Goal: Transaction & Acquisition: Purchase product/service

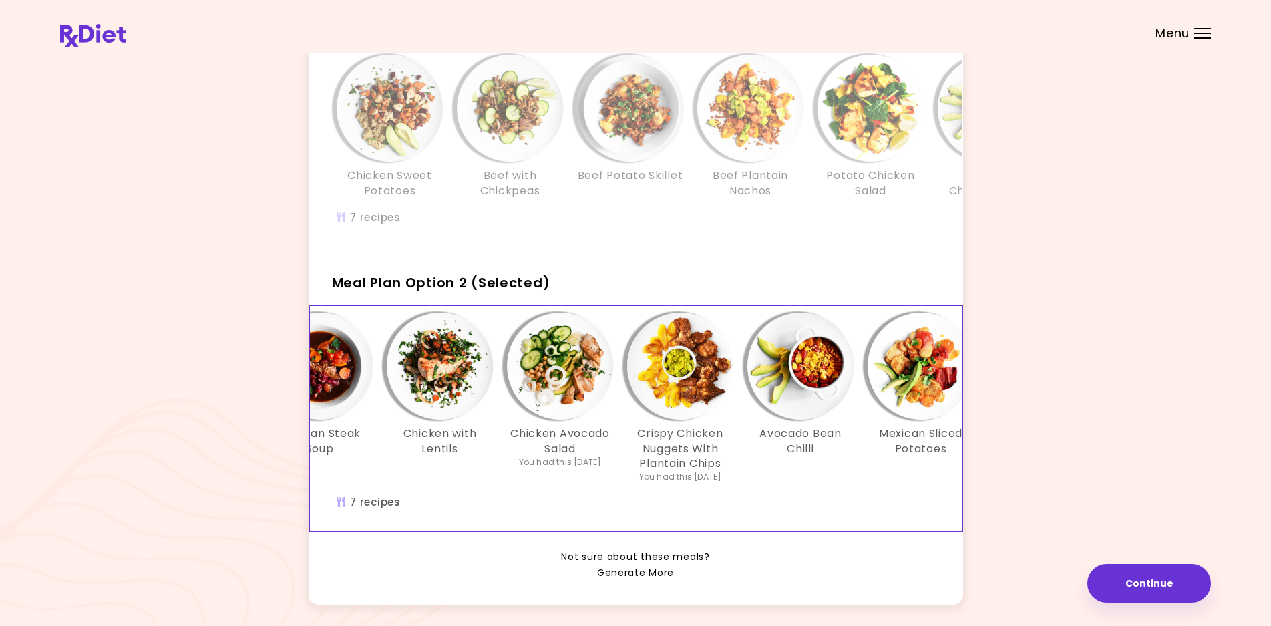
scroll to position [0, 35]
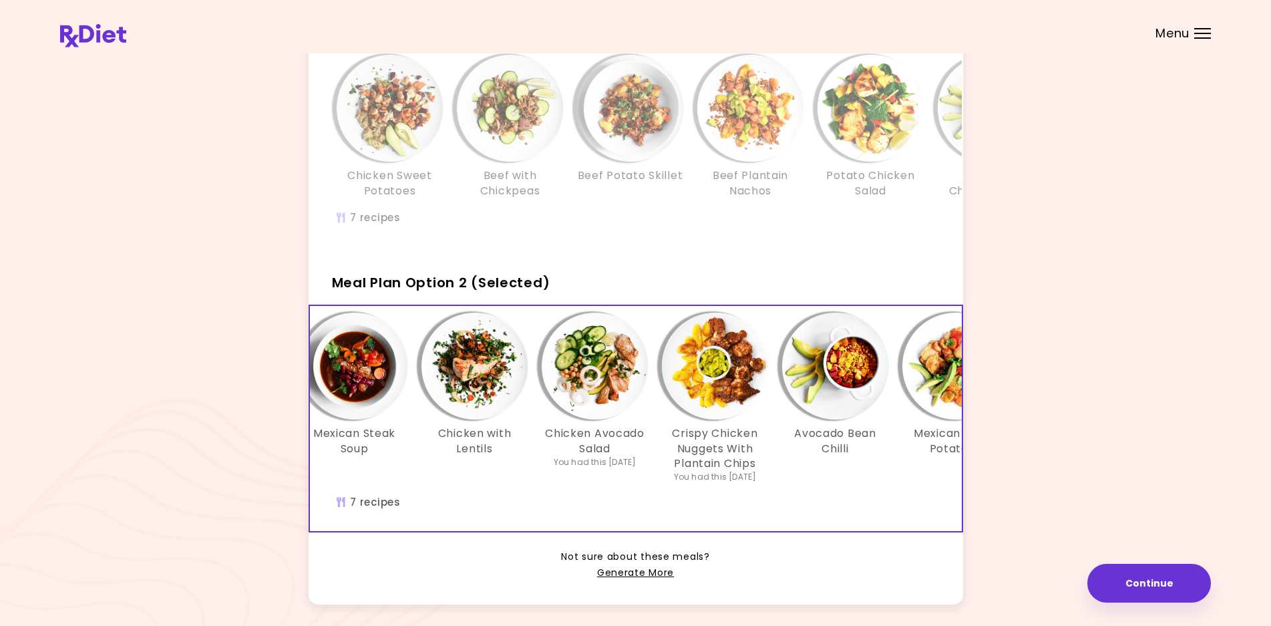
click at [1149, 582] on button "Continue" at bounding box center [1149, 583] width 124 height 39
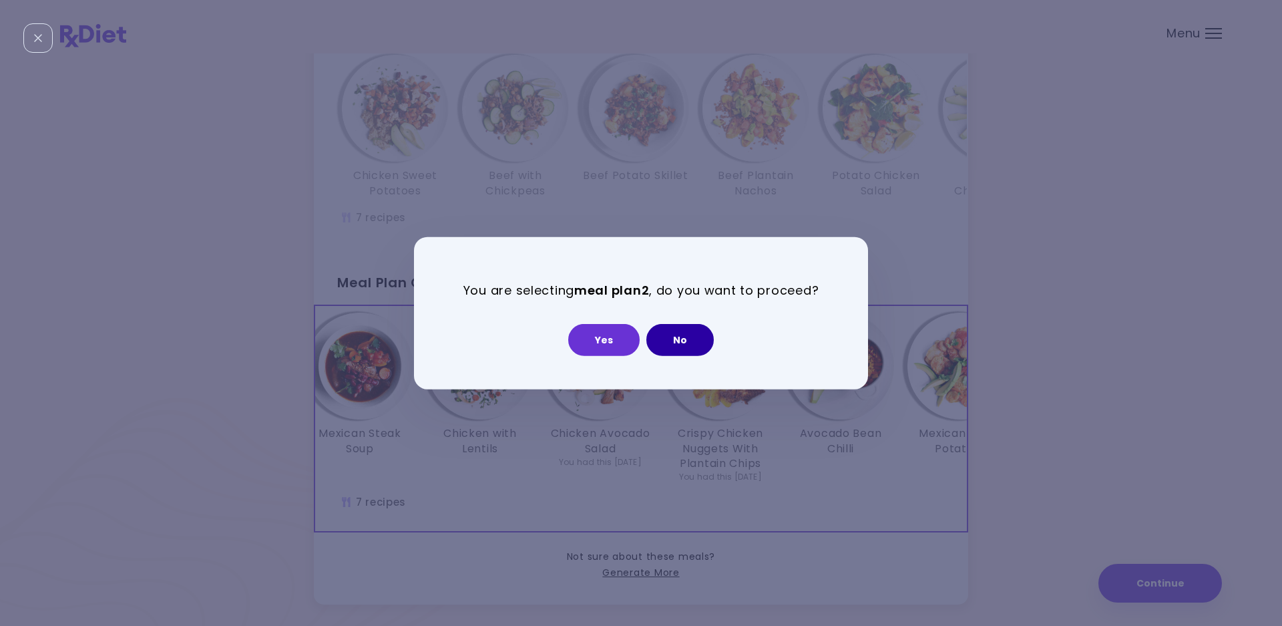
click at [688, 331] on button "No" at bounding box center [679, 340] width 67 height 32
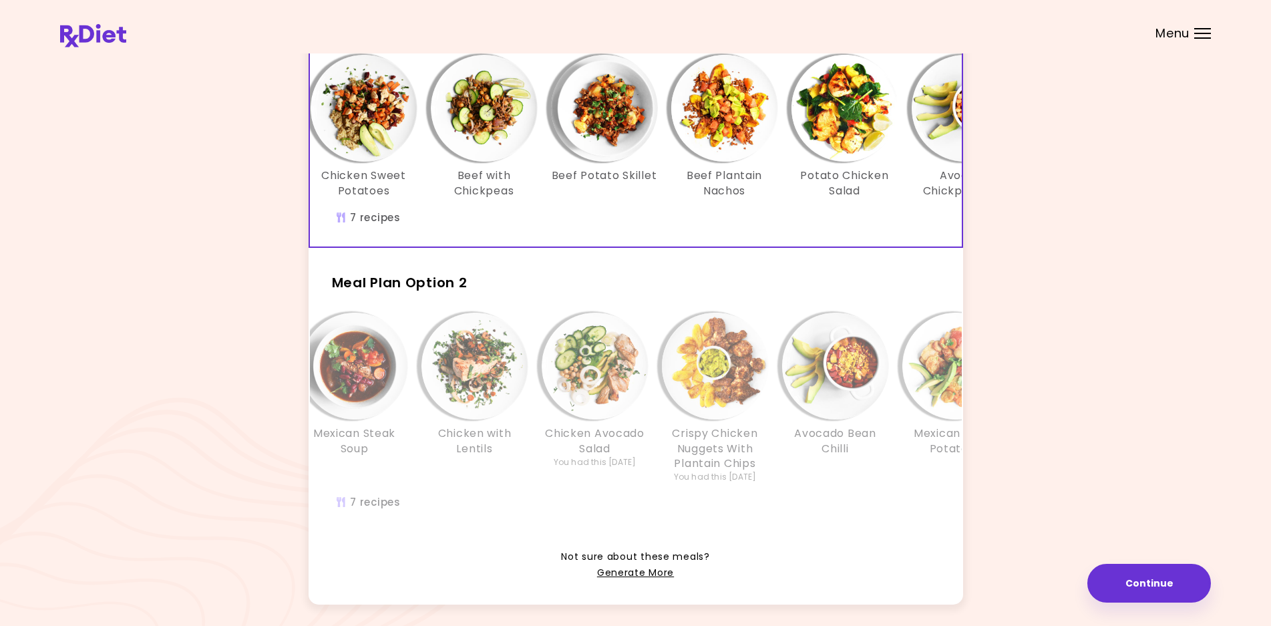
scroll to position [0, 0]
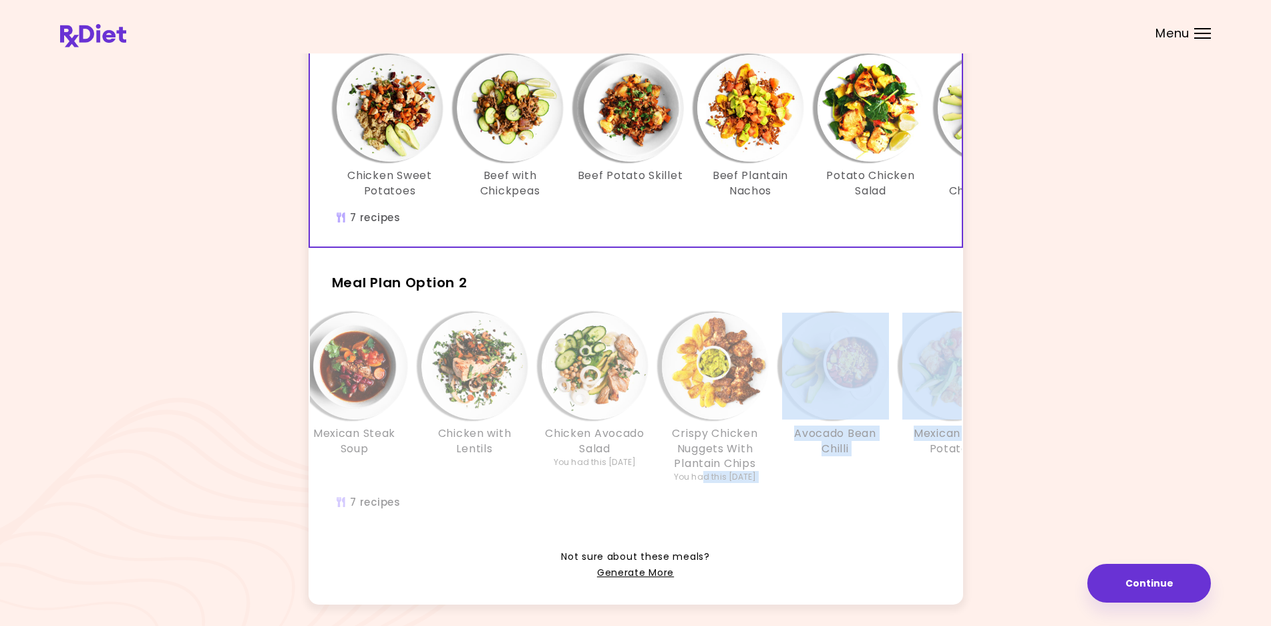
drag, startPoint x: 691, startPoint y: 534, endPoint x: 738, endPoint y: 543, distance: 47.5
click at [889, 531] on div "Mexican Steak Soup Chicken with Lentils Chicken Avocado Salad You had this [DAT…" at bounding box center [715, 418] width 882 height 225
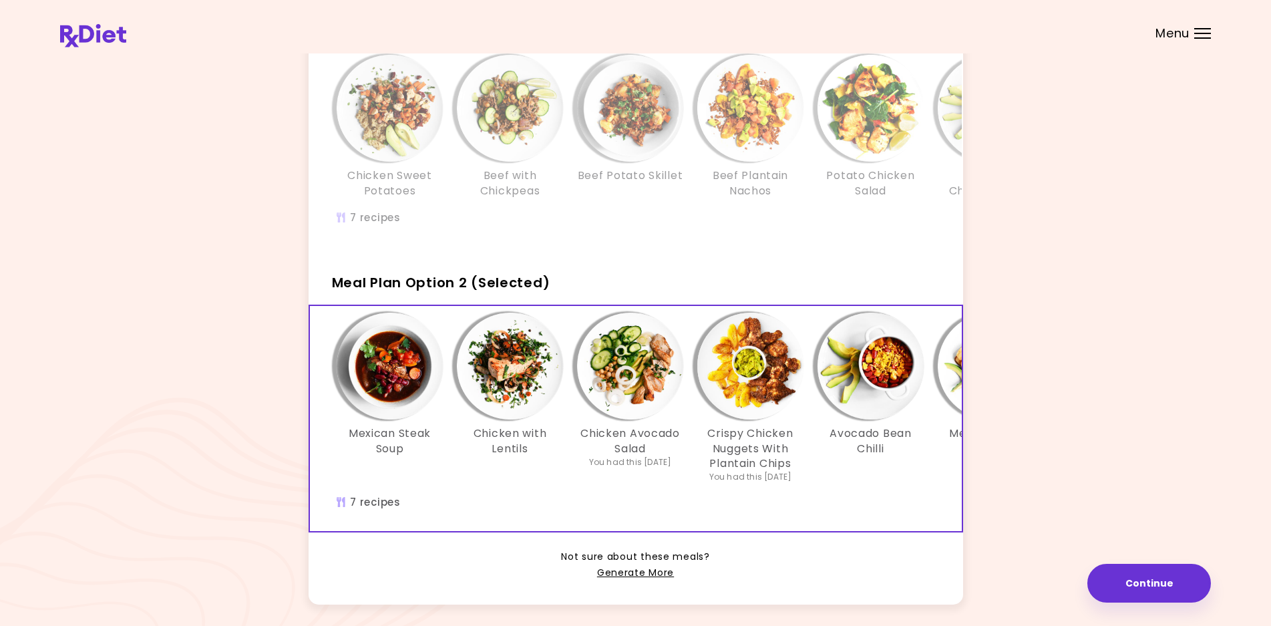
click at [578, 162] on div "Beef Potato Skillet" at bounding box center [630, 127] width 120 height 144
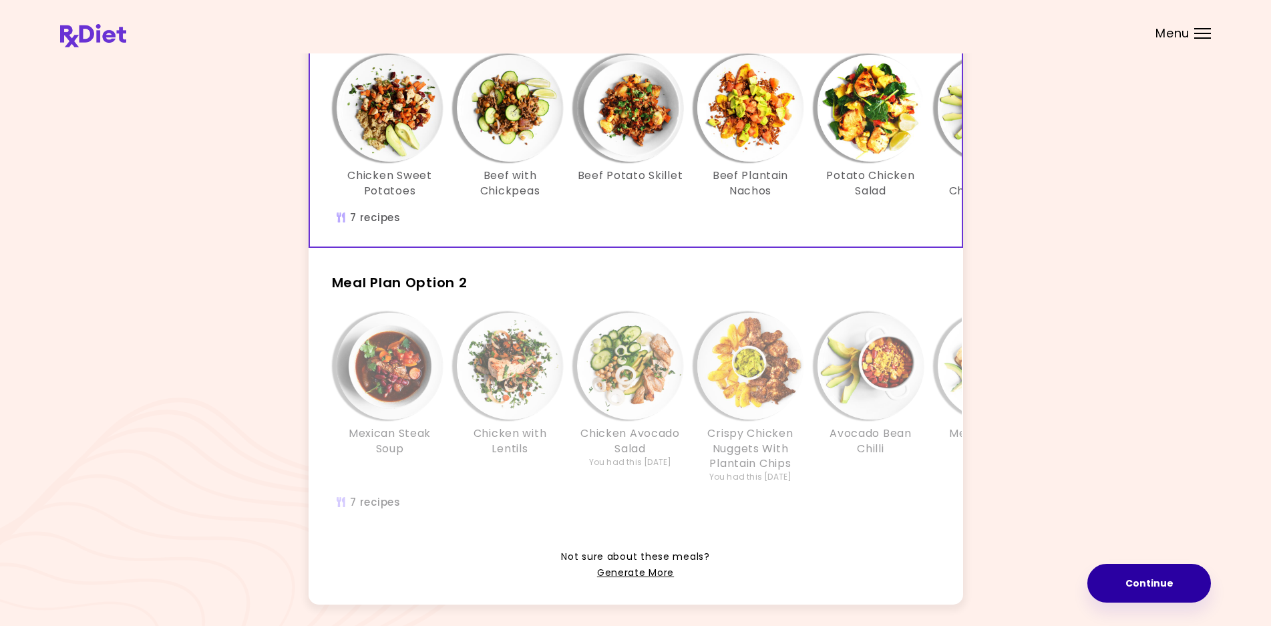
click at [1139, 587] on button "Continue" at bounding box center [1149, 583] width 124 height 39
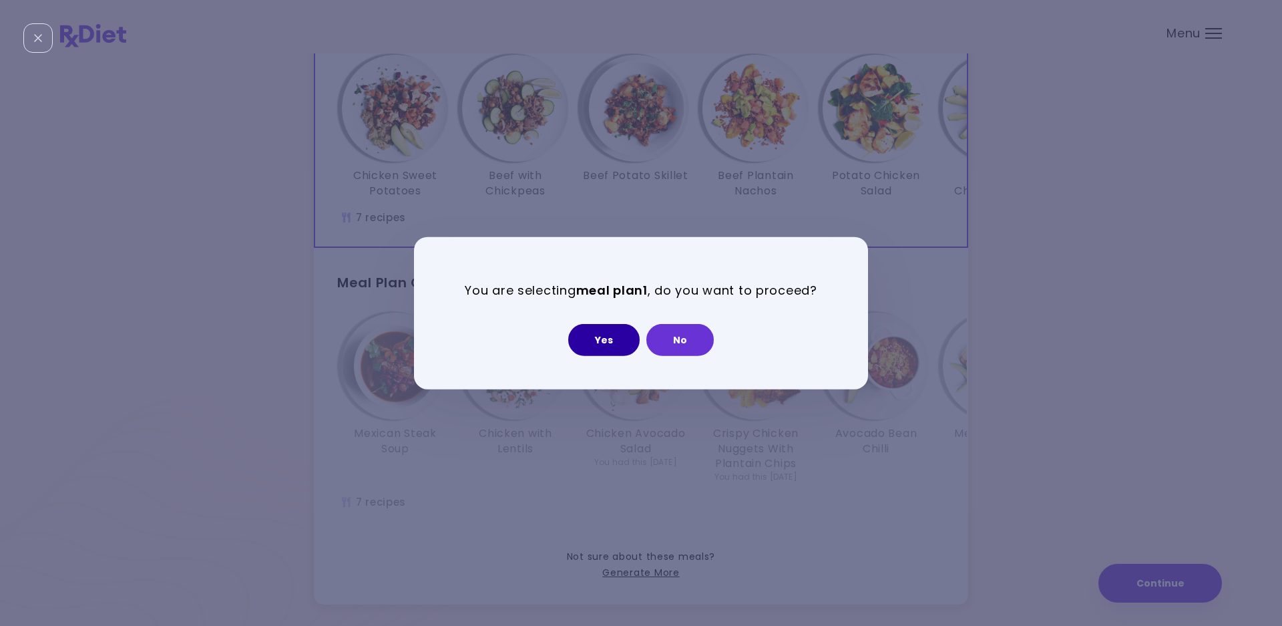
click at [591, 331] on button "Yes" at bounding box center [603, 340] width 71 height 32
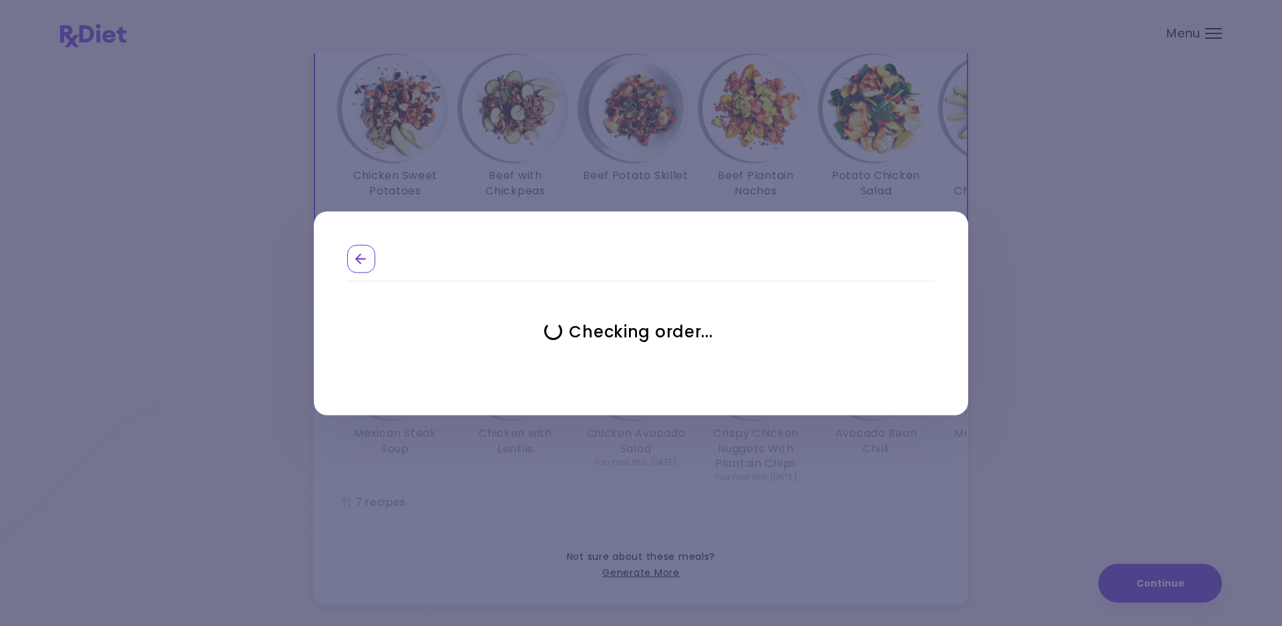
select select "**********"
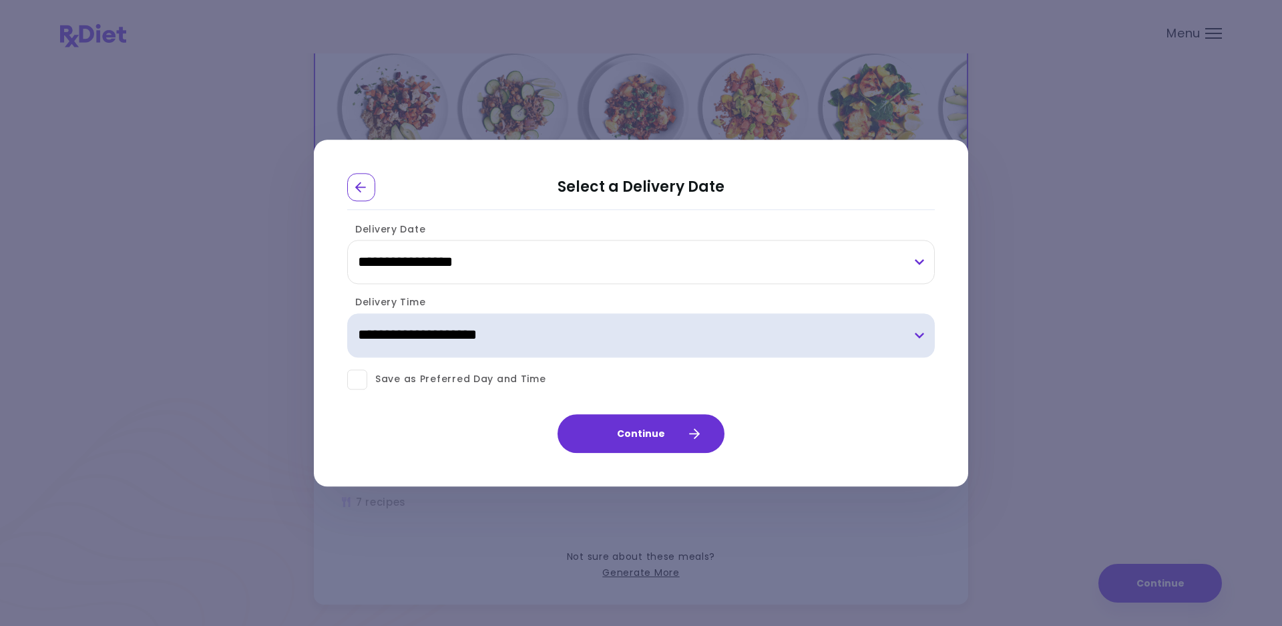
click at [591, 331] on select "**********" at bounding box center [641, 335] width 588 height 44
select select "*"
click at [347, 313] on select "**********" at bounding box center [641, 335] width 588 height 44
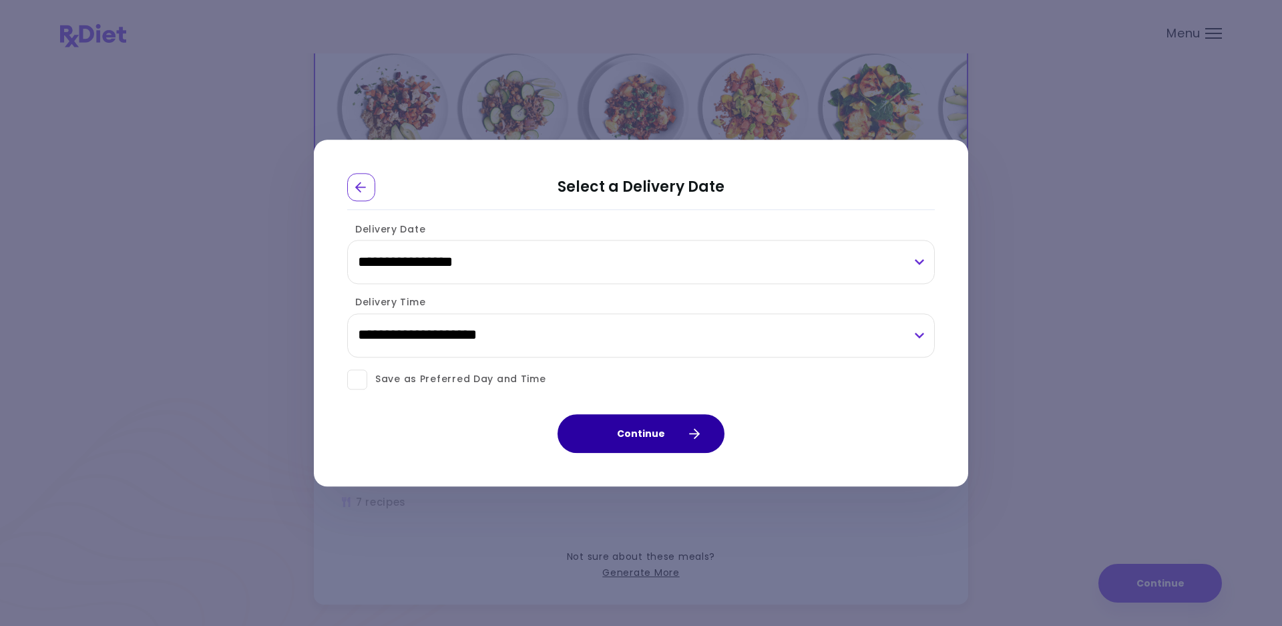
click at [648, 429] on button "Continue" at bounding box center [641, 433] width 167 height 39
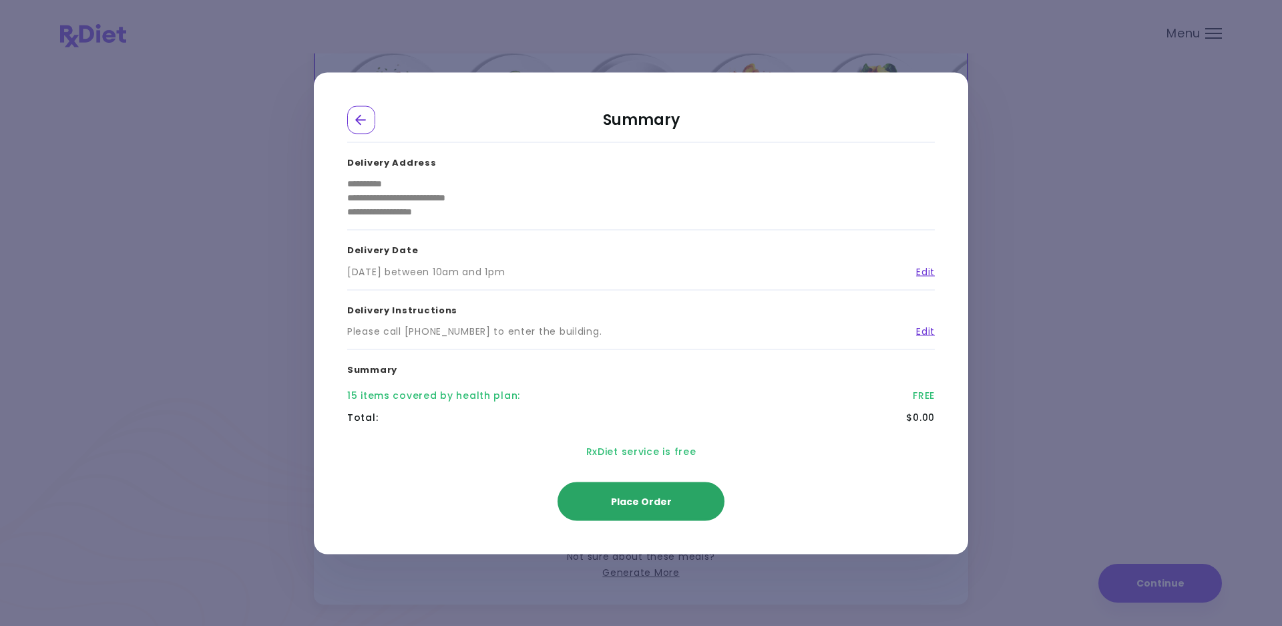
click at [633, 502] on span "Place Order" at bounding box center [641, 500] width 61 height 13
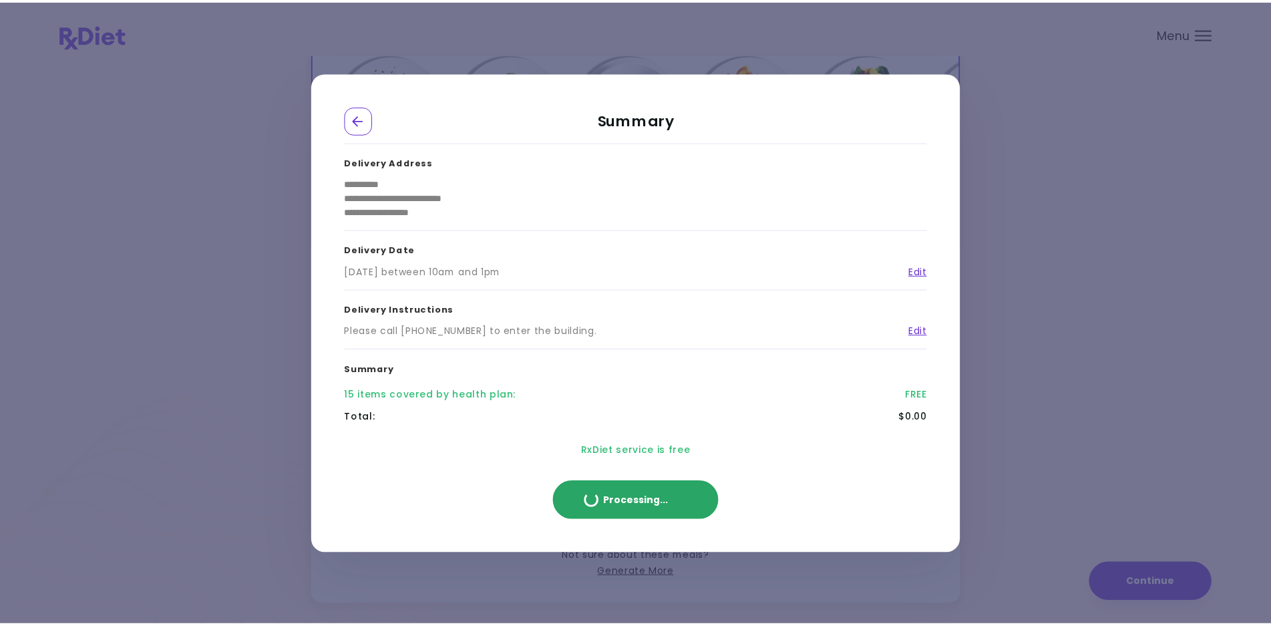
scroll to position [86, 0]
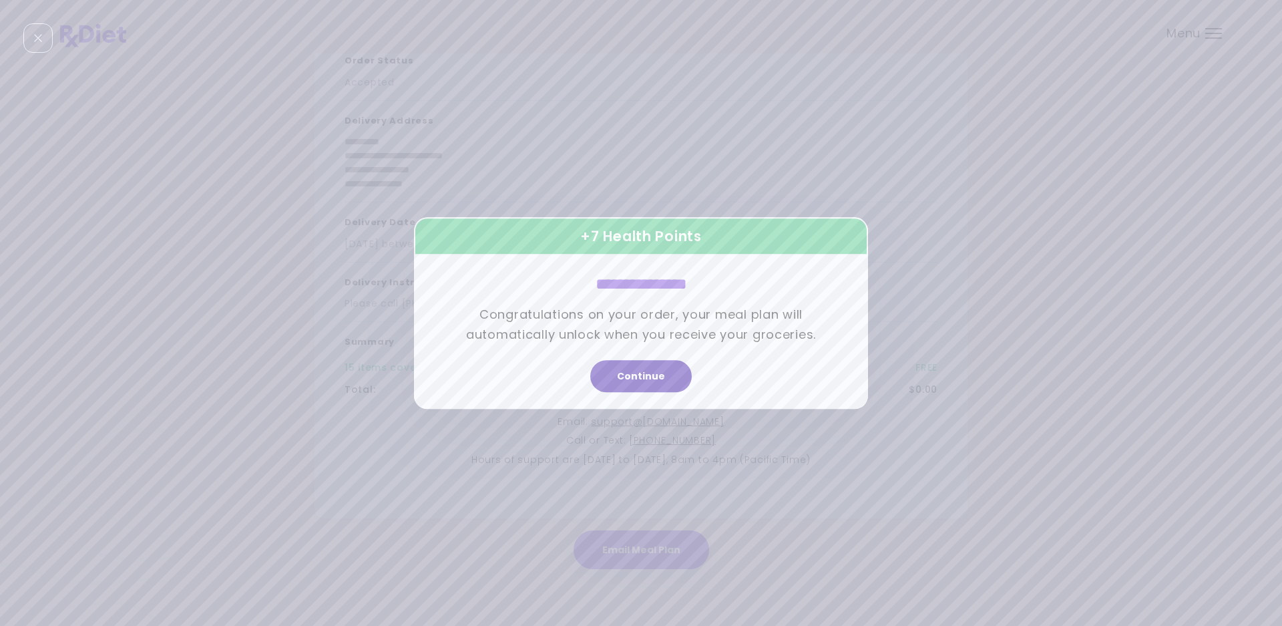
click at [638, 369] on button "Continue" at bounding box center [641, 376] width 102 height 32
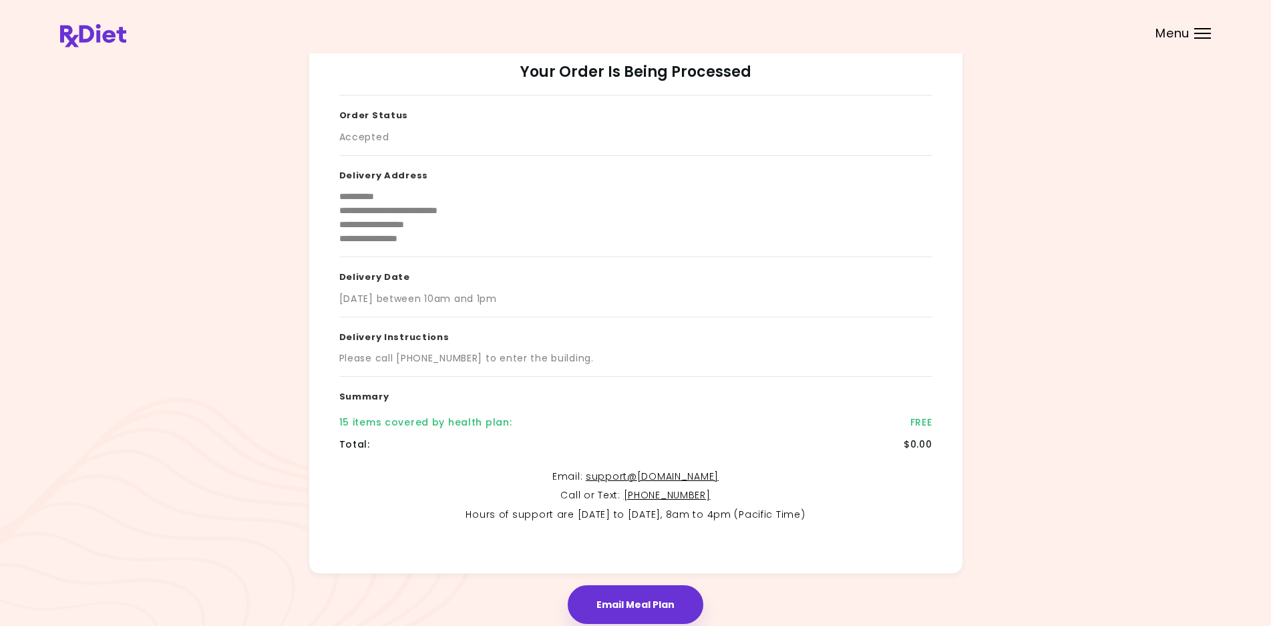
scroll to position [0, 0]
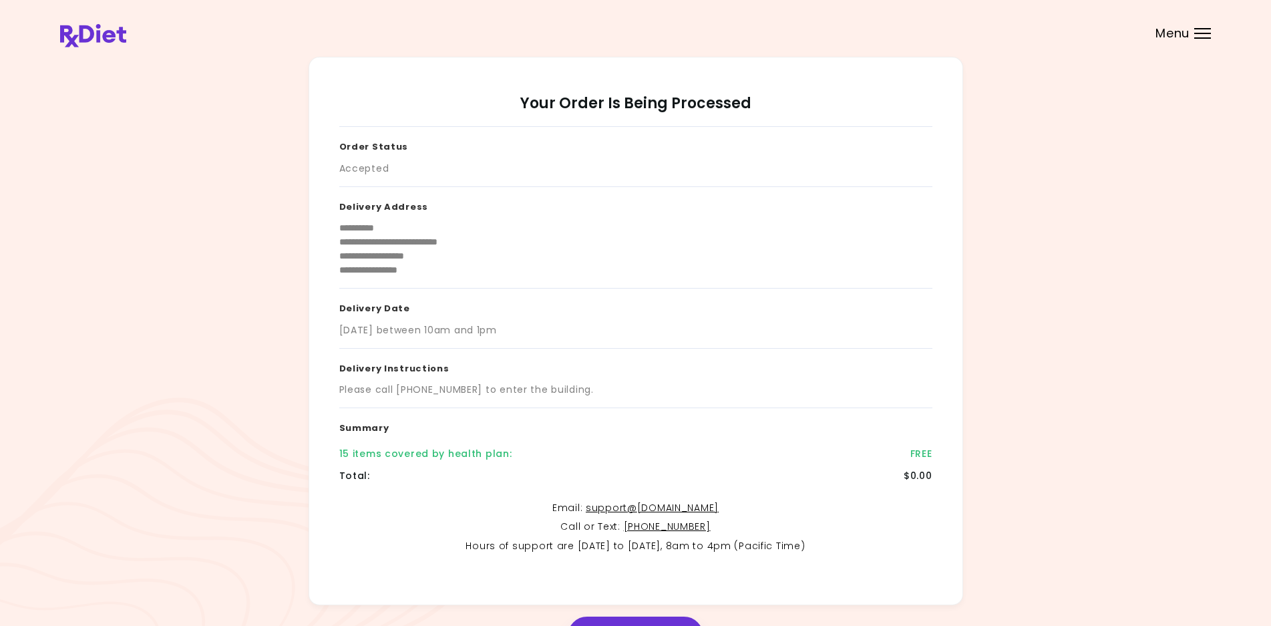
click at [1196, 37] on div "Menu" at bounding box center [1202, 33] width 17 height 11
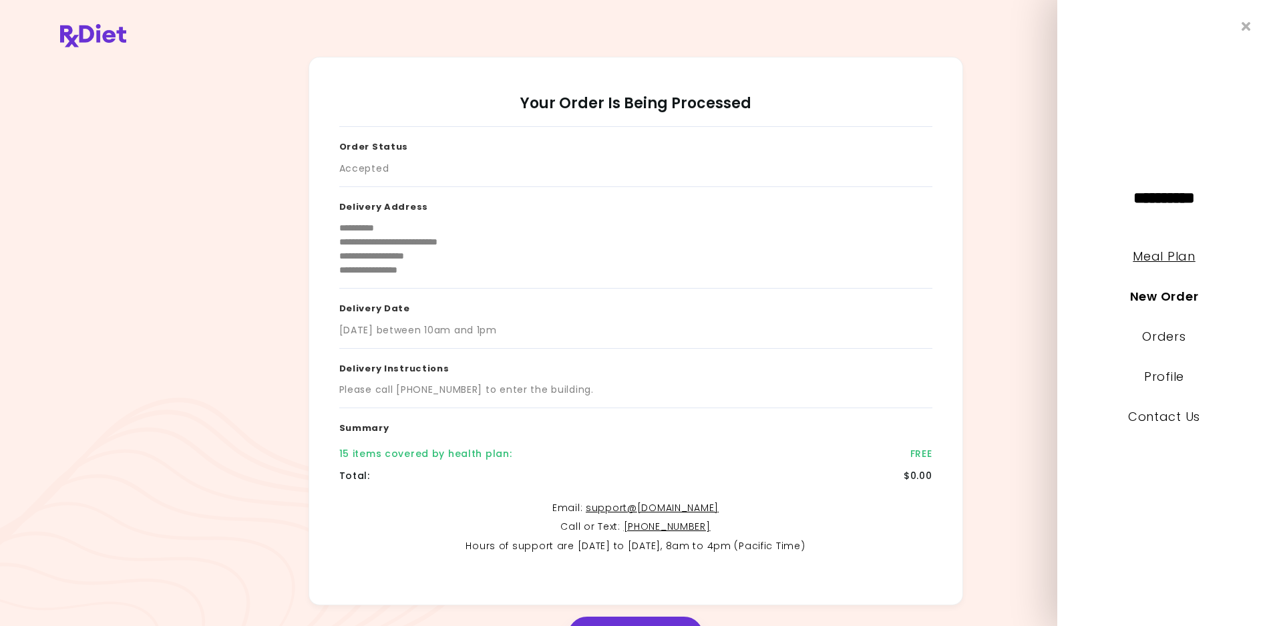
click at [1154, 256] on link "Meal Plan" at bounding box center [1164, 256] width 62 height 17
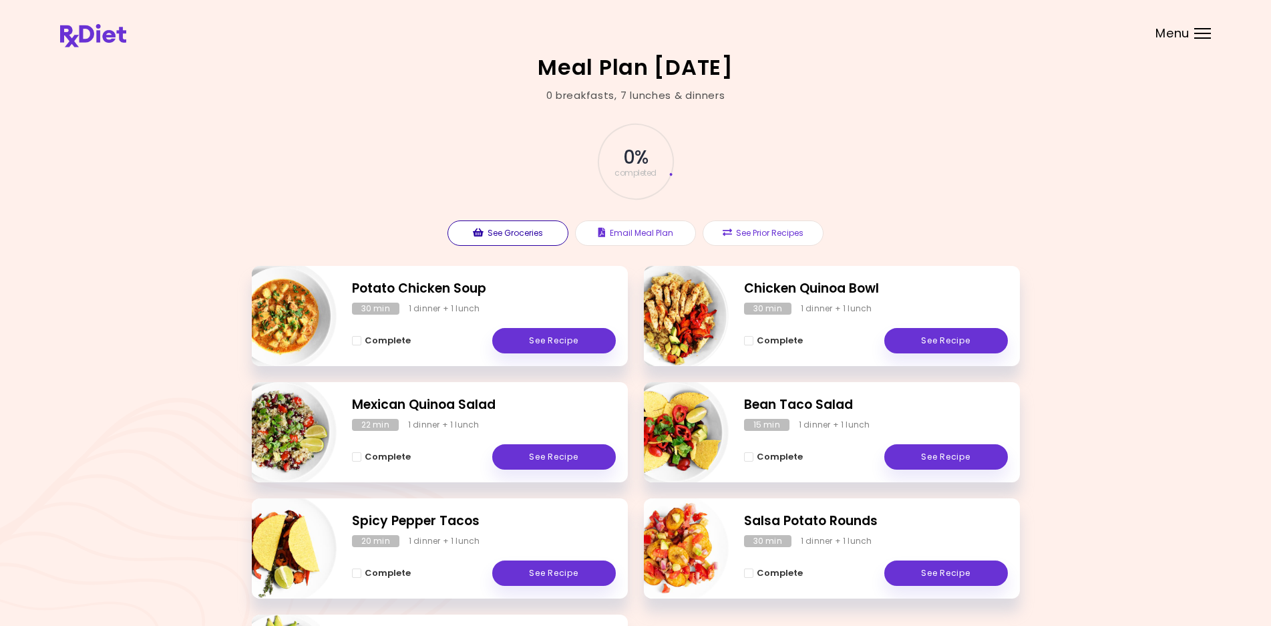
click at [555, 236] on button "See Groceries" at bounding box center [507, 232] width 121 height 25
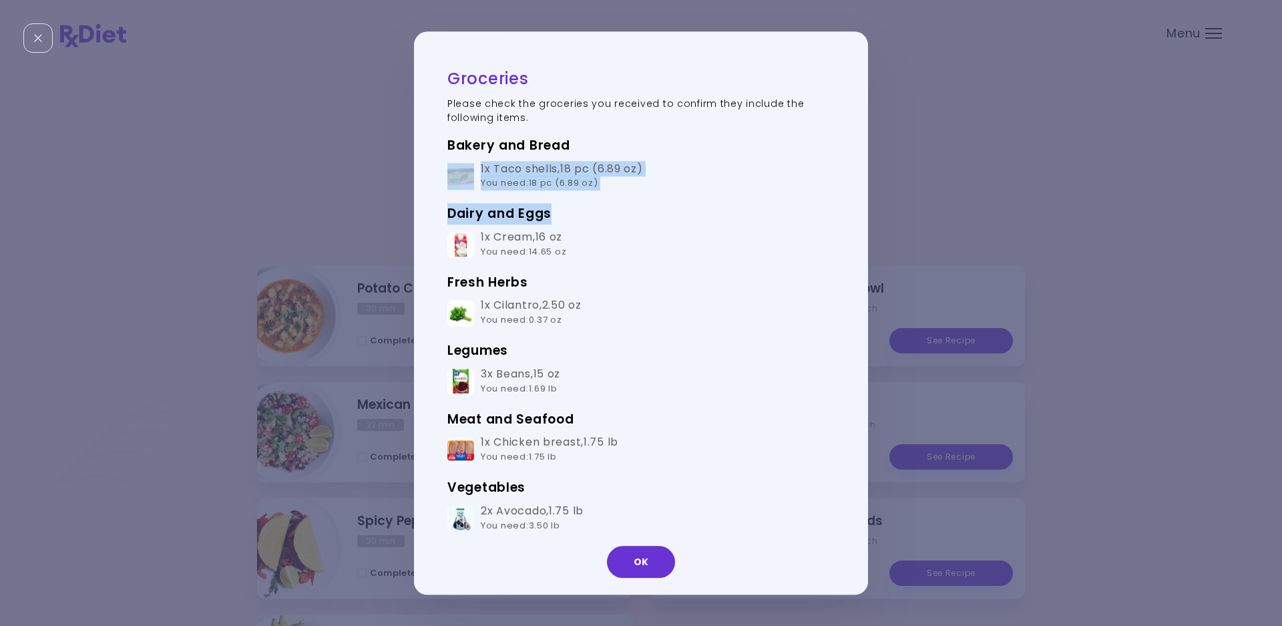
drag, startPoint x: 858, startPoint y: 188, endPoint x: 858, endPoint y: 206, distance: 18.7
click at [858, 206] on div "Groceries Please check the groceries you received to confirm they include the f…" at bounding box center [641, 312] width 454 height 563
click at [640, 563] on button "OK" at bounding box center [641, 562] width 68 height 32
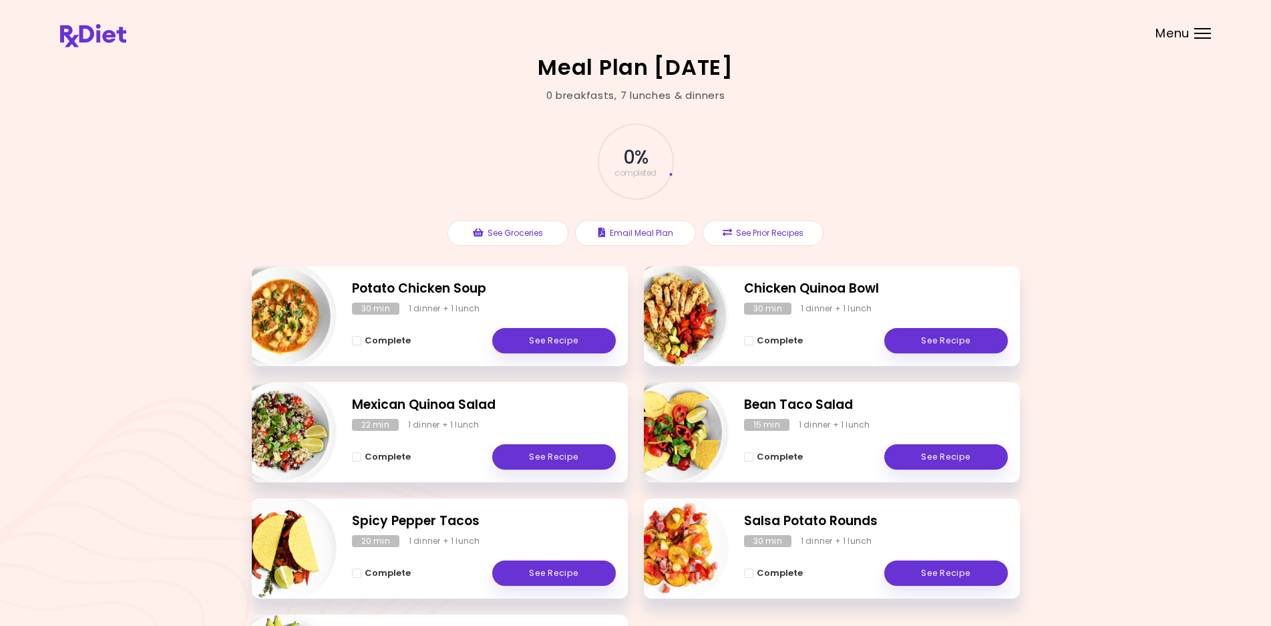
click at [1199, 35] on div "Menu" at bounding box center [1202, 33] width 17 height 11
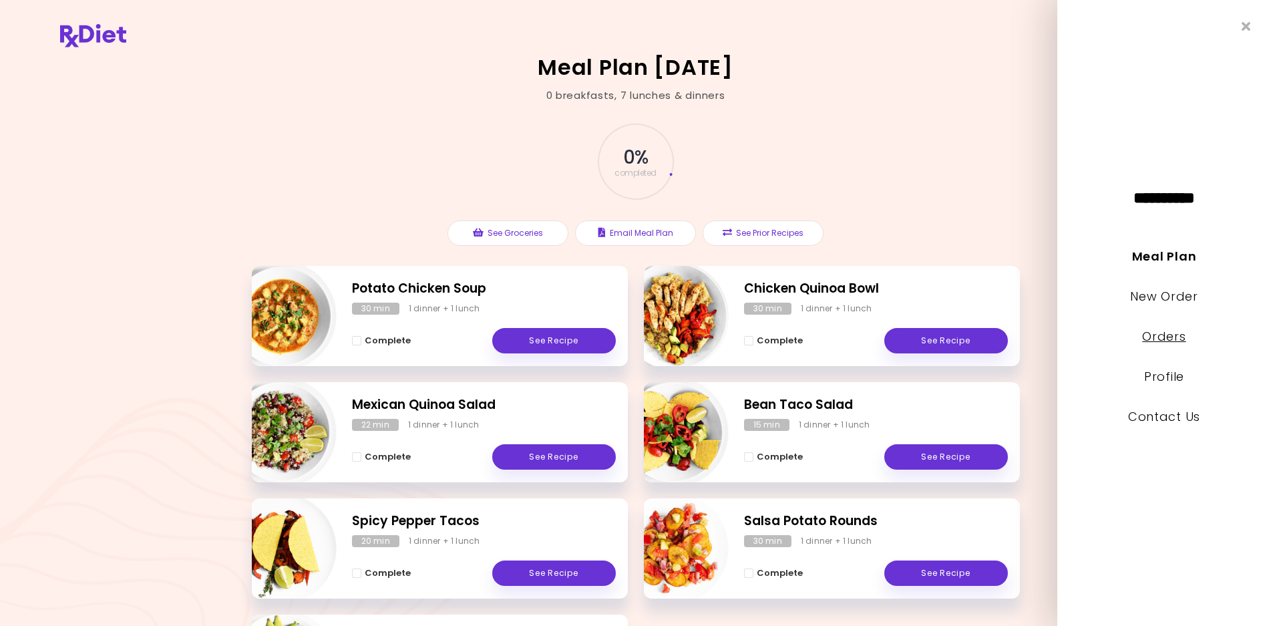
click at [1153, 337] on link "Orders" at bounding box center [1163, 336] width 43 height 17
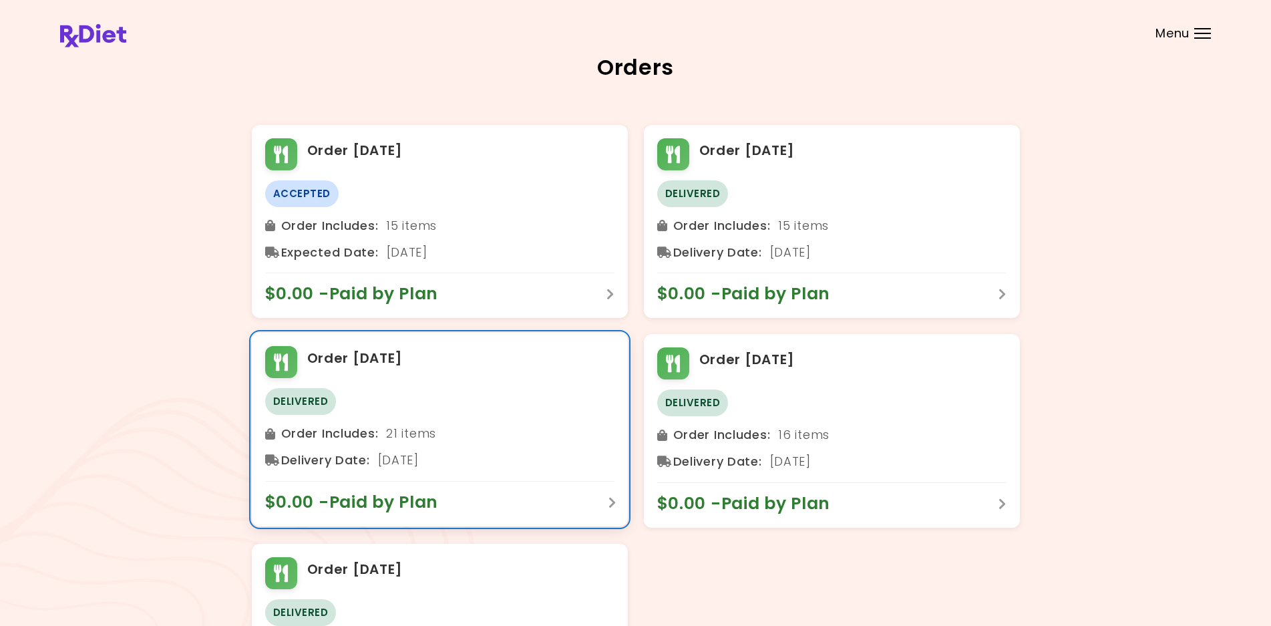
click at [520, 454] on div "Delivery Date : [DATE]" at bounding box center [439, 459] width 349 height 21
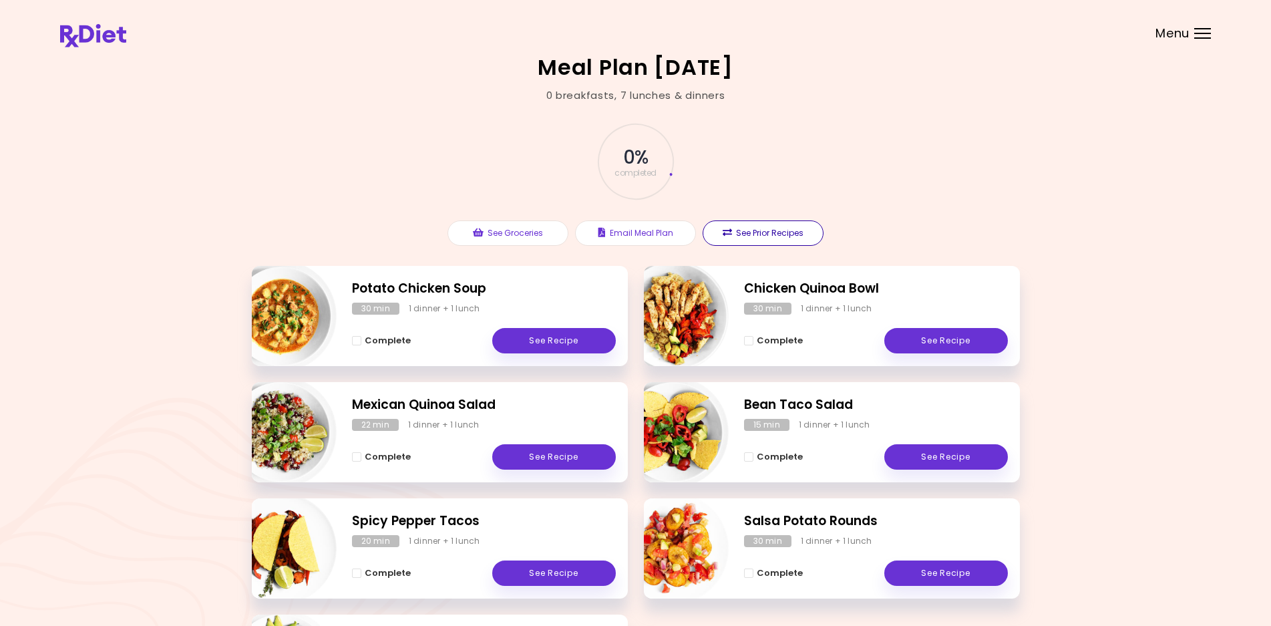
click at [791, 230] on button "See Prior Recipes" at bounding box center [763, 232] width 121 height 25
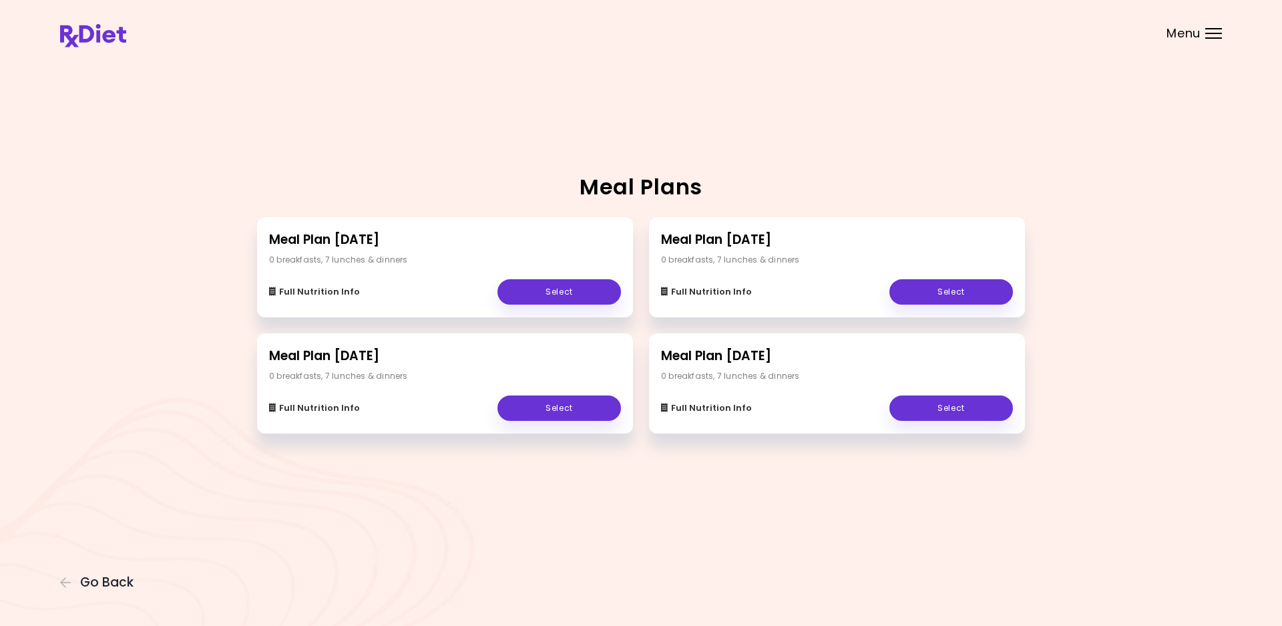
click at [1199, 37] on span "Menu" at bounding box center [1184, 33] width 34 height 12
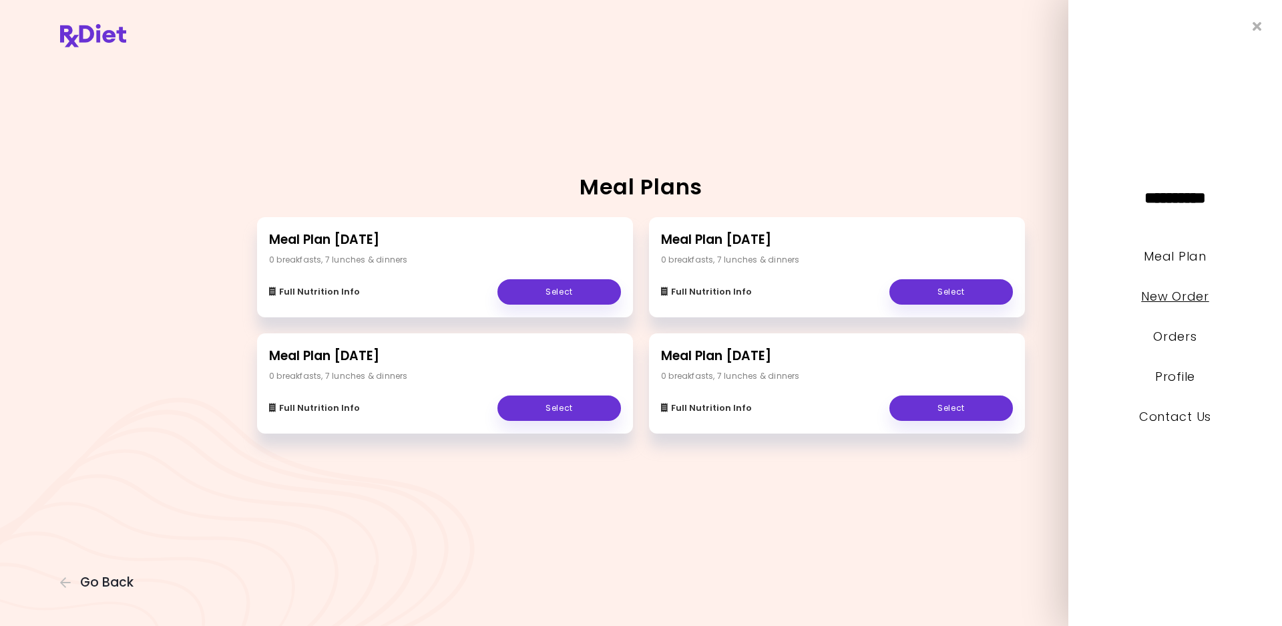
click at [1165, 300] on link "New Order" at bounding box center [1174, 296] width 67 height 17
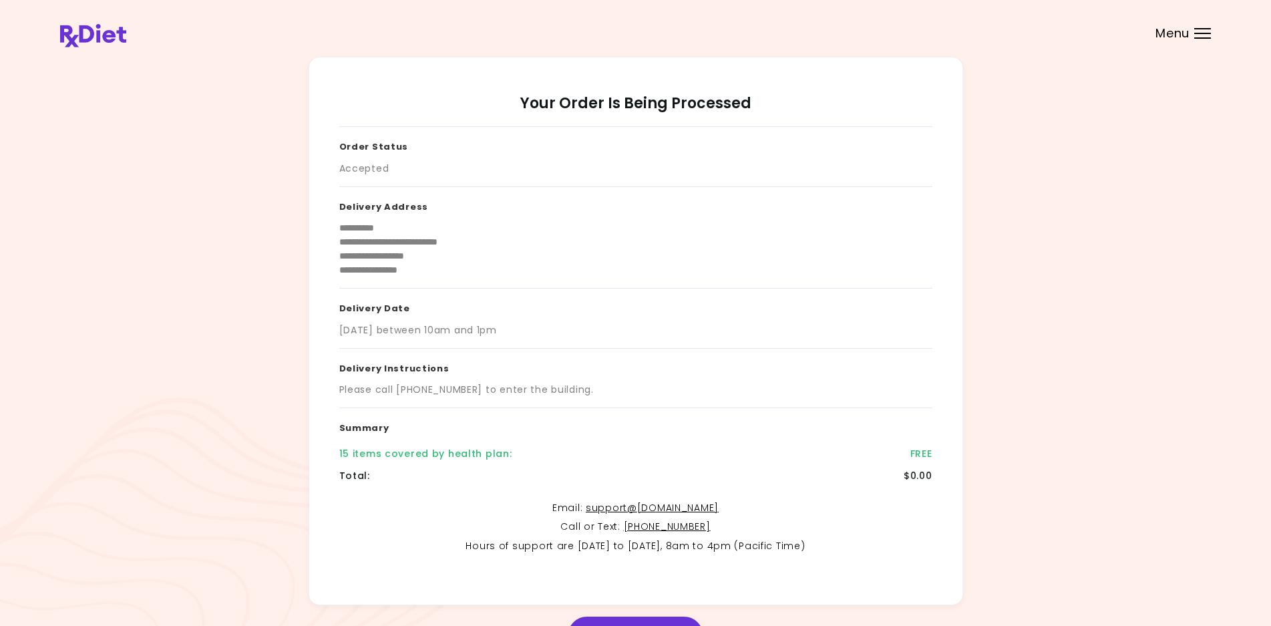
scroll to position [86, 0]
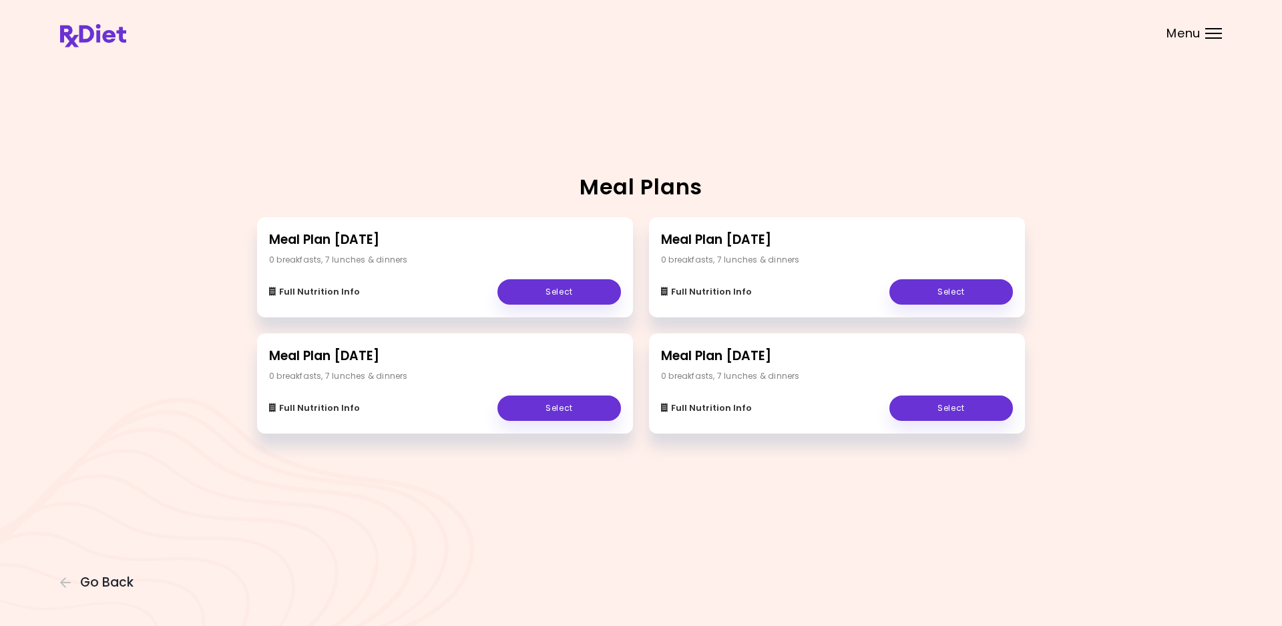
click at [1219, 26] on header at bounding box center [641, 26] width 1282 height 53
click at [1211, 38] on div at bounding box center [1213, 37] width 17 height 1
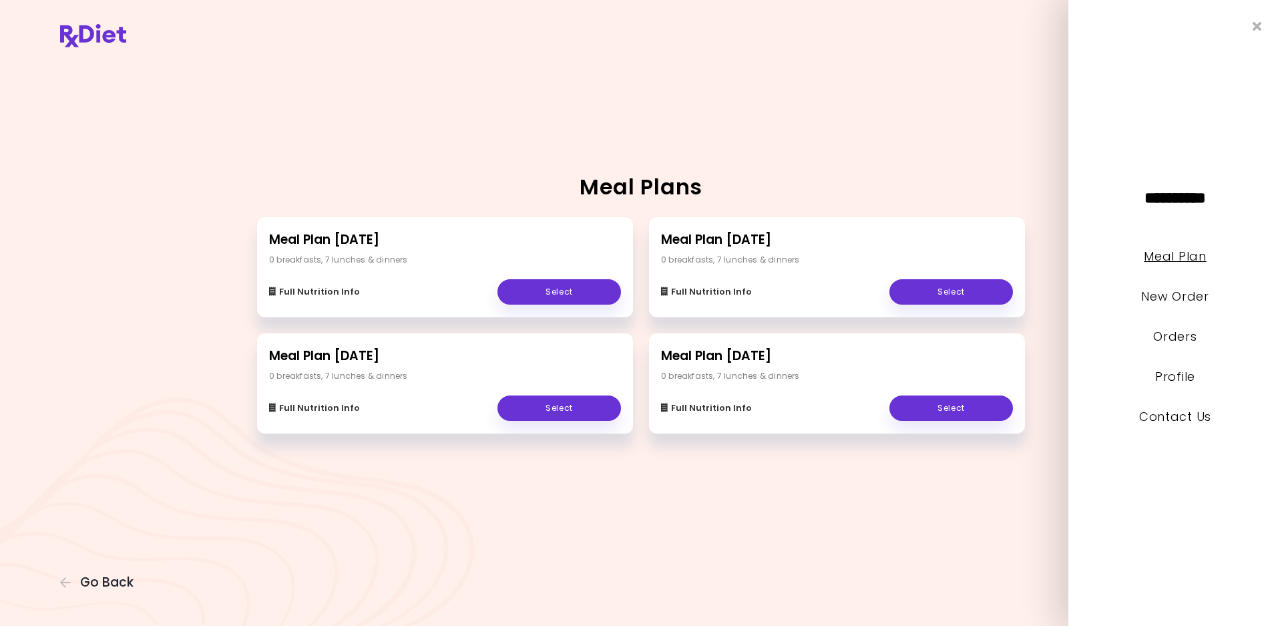
click at [1160, 259] on link "Meal Plan" at bounding box center [1175, 256] width 62 height 17
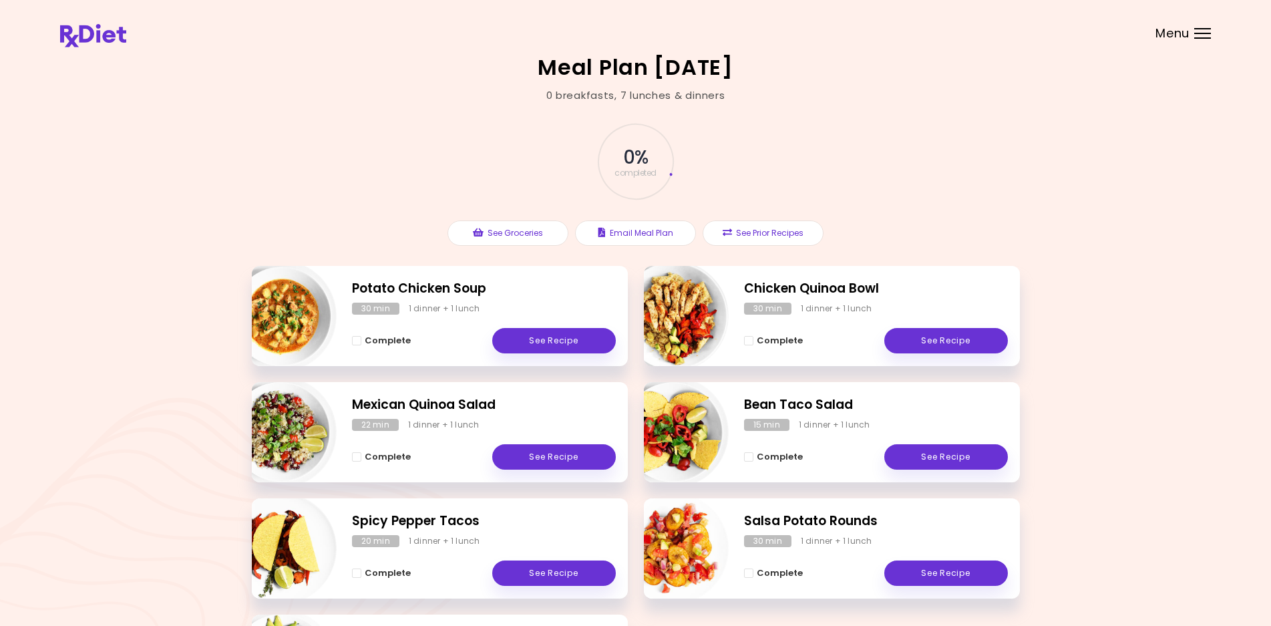
click at [1202, 35] on div "Menu" at bounding box center [1202, 33] width 17 height 11
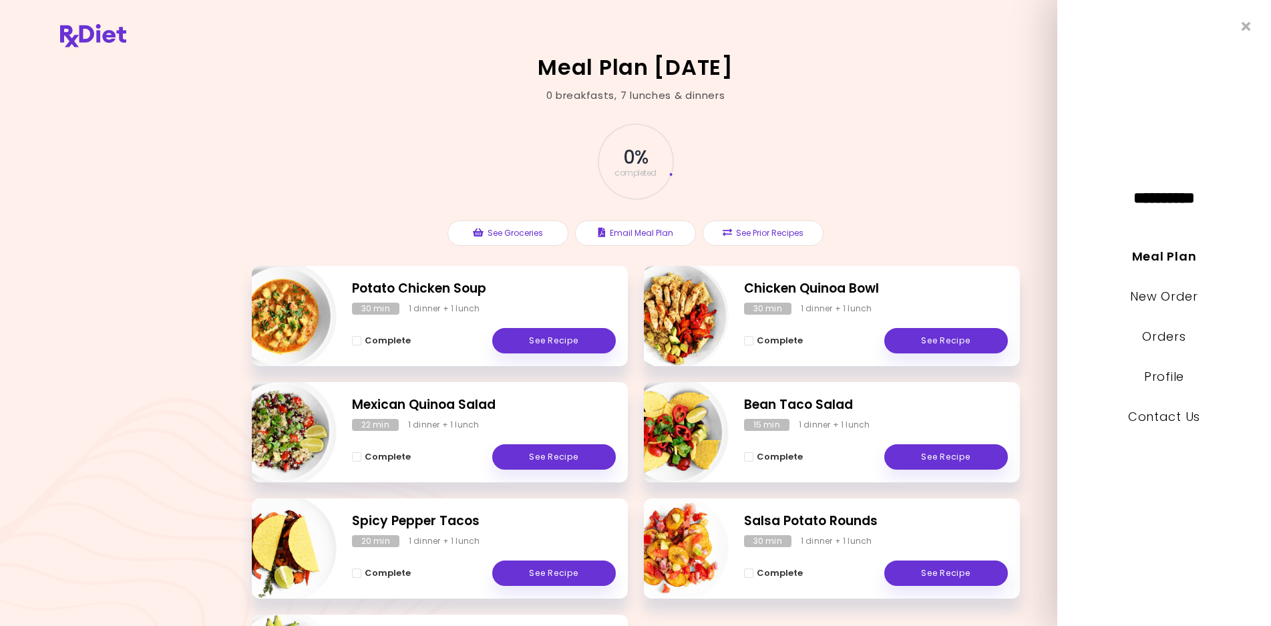
click at [1157, 417] on link "Contact Us" at bounding box center [1164, 416] width 72 height 17
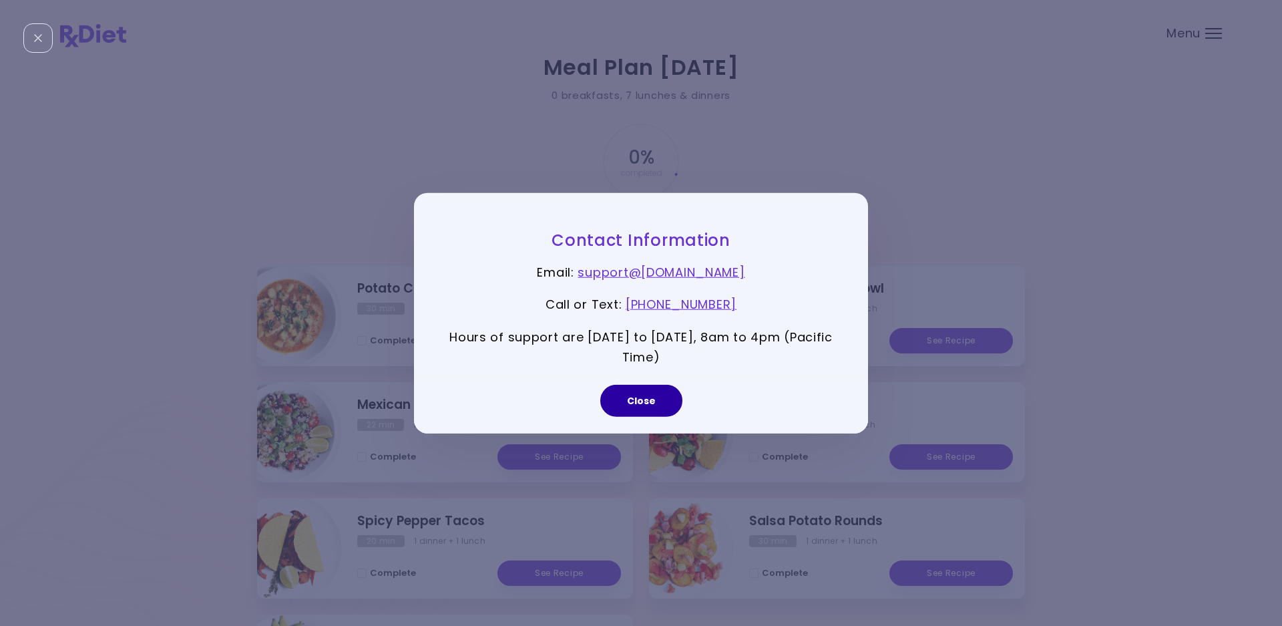
click at [642, 405] on button "Close" at bounding box center [641, 401] width 82 height 32
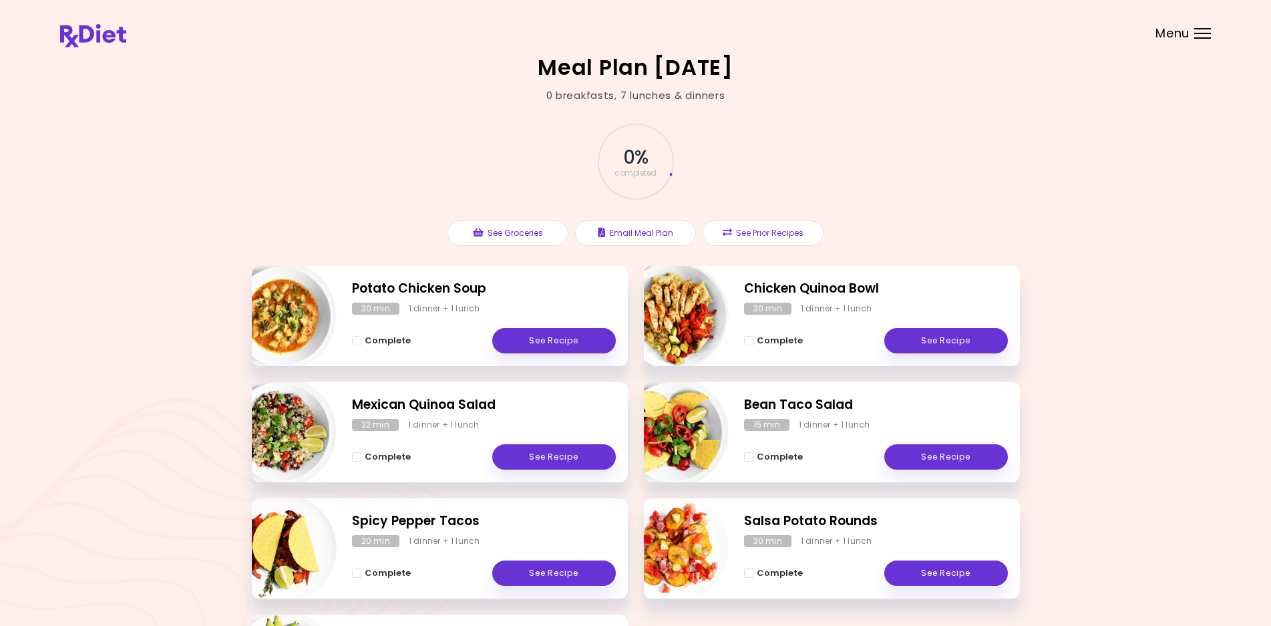
click at [1199, 29] on div "Menu" at bounding box center [1202, 33] width 17 height 11
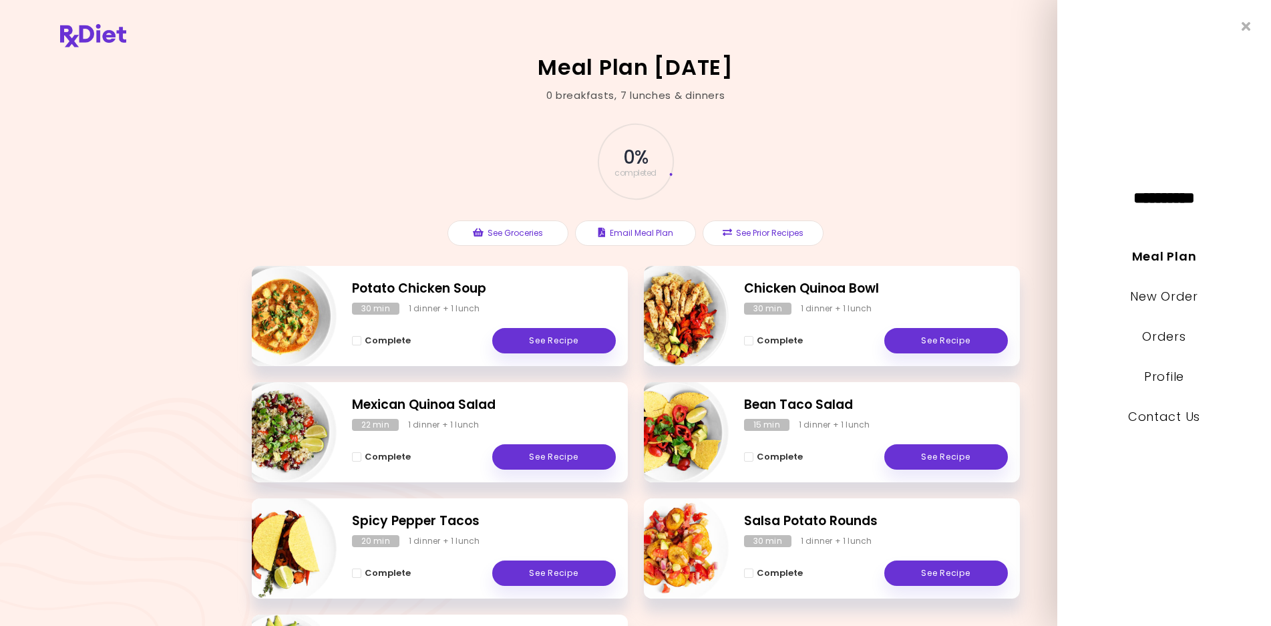
click at [1008, 53] on header at bounding box center [635, 26] width 1271 height 53
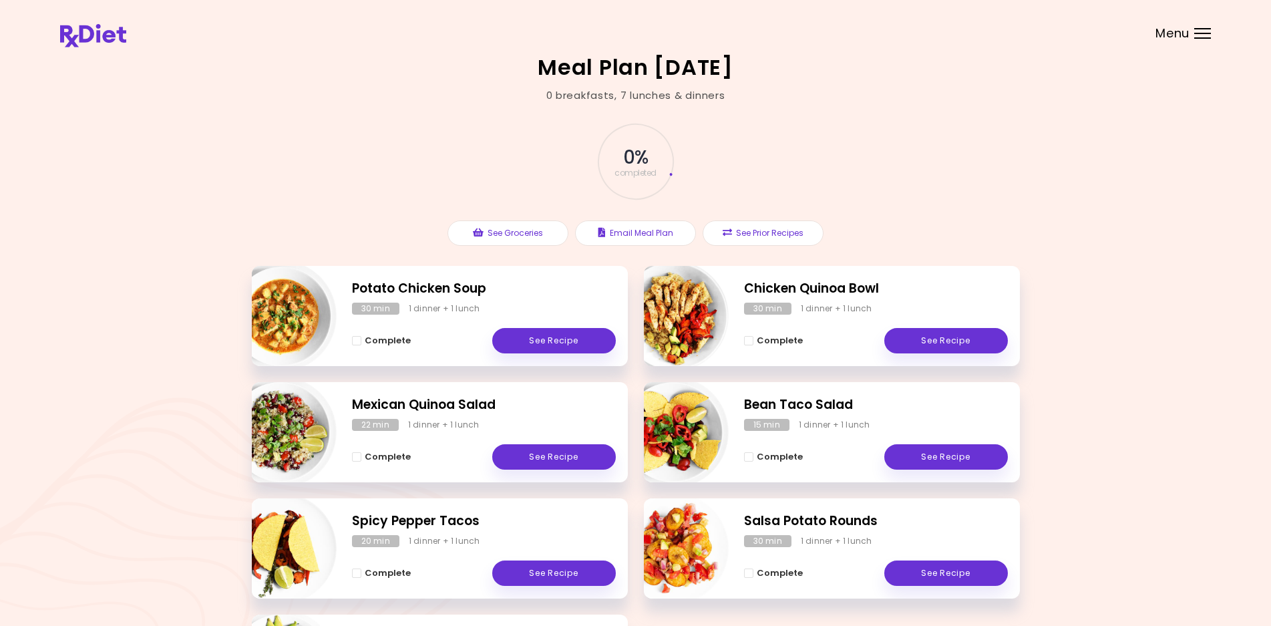
click at [1205, 31] on div "Menu" at bounding box center [1202, 33] width 17 height 11
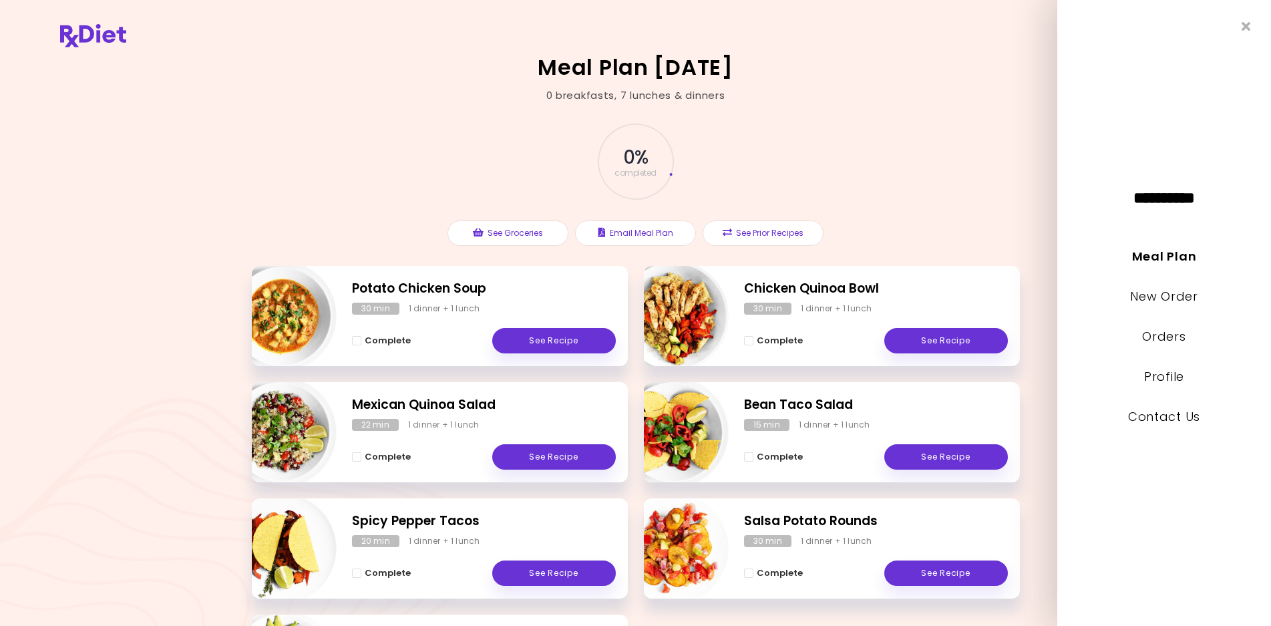
click at [1006, 112] on div "0 % completed See Groceries Email Meal Plan See Prior Recipes" at bounding box center [636, 184] width 768 height 163
